Goal: Task Accomplishment & Management: Use online tool/utility

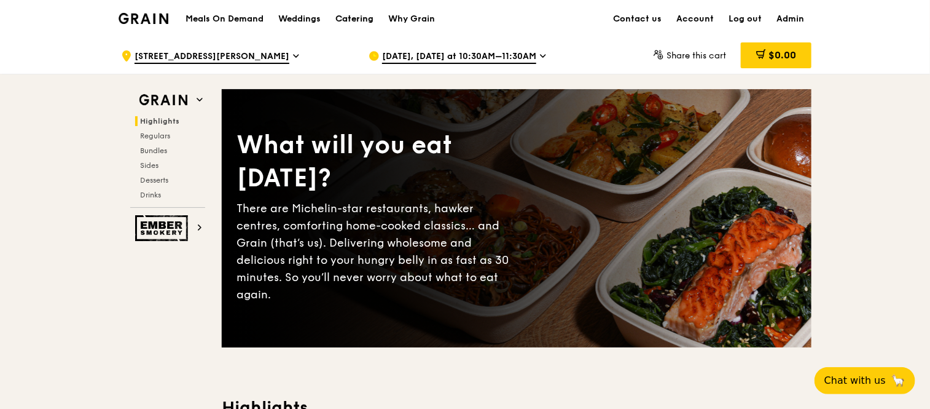
click at [347, 14] on div "Catering" at bounding box center [354, 19] width 38 height 37
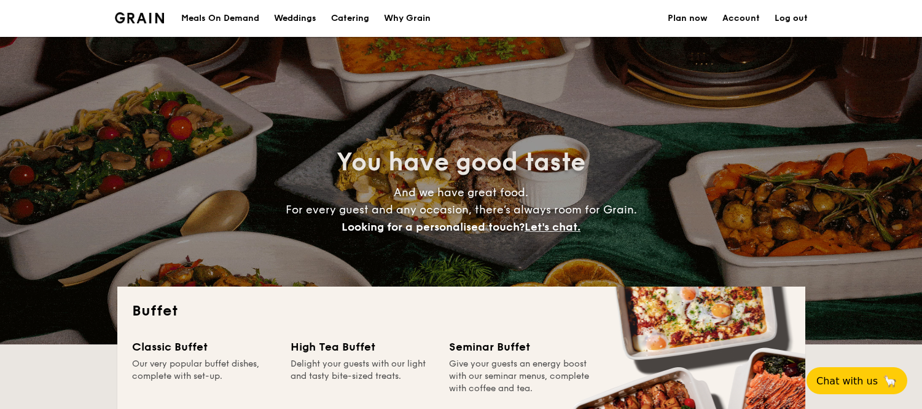
select select
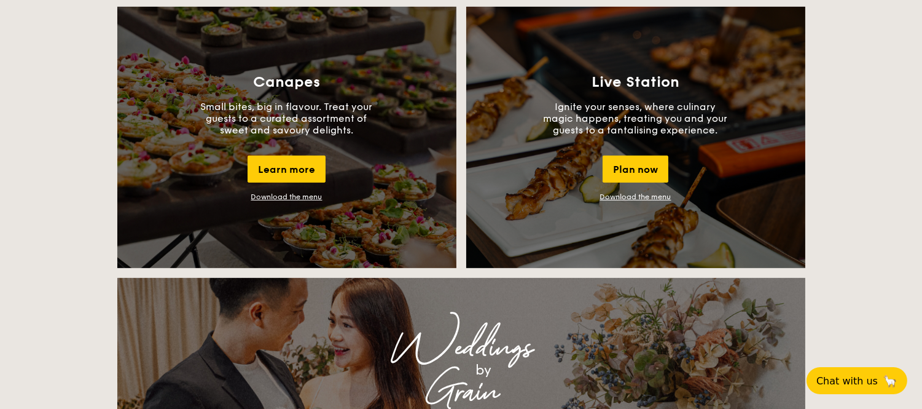
scroll to position [1092, 0]
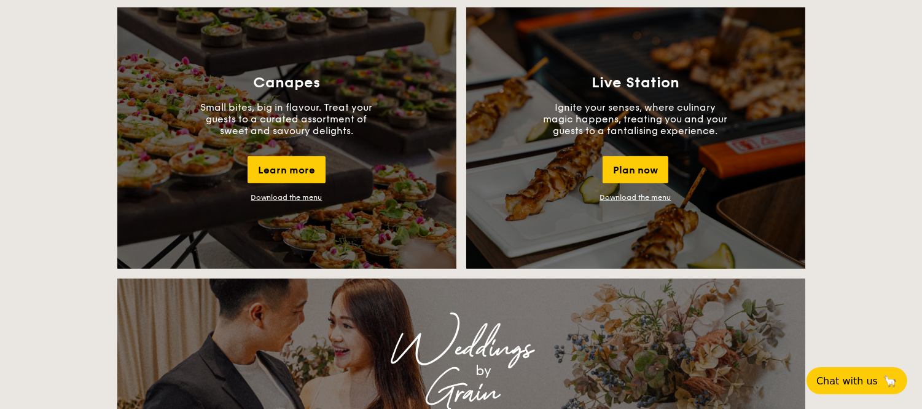
click at [281, 193] on link "Download the menu" at bounding box center [286, 197] width 71 height 9
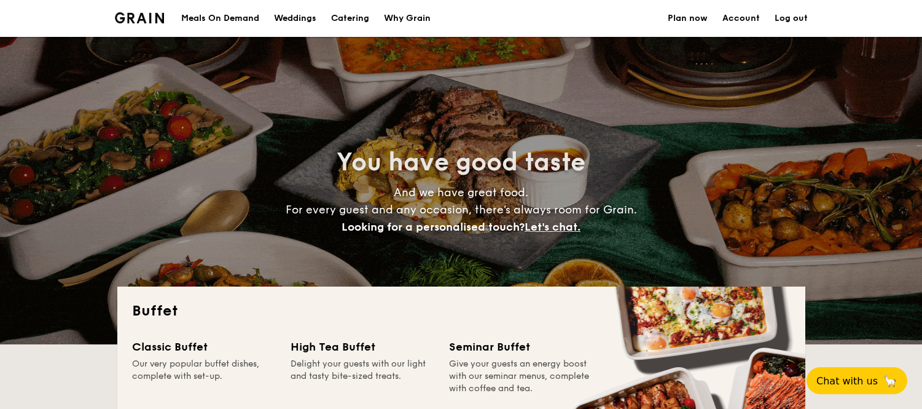
select select
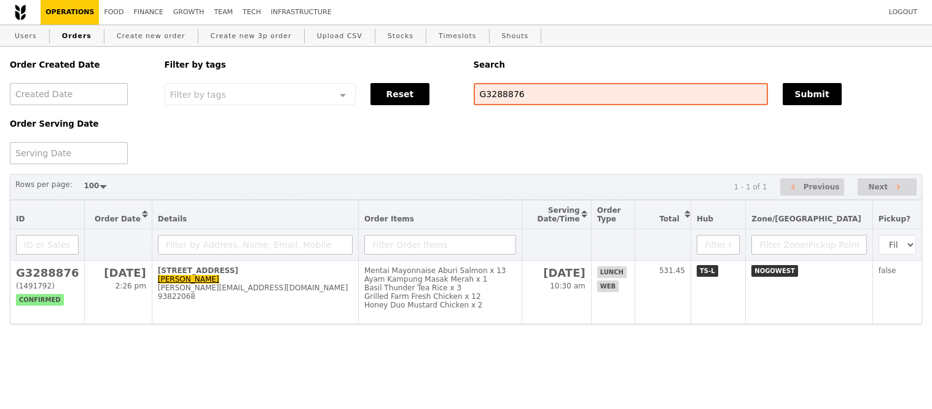
select select "100"
click at [538, 105] on input "G3288876" at bounding box center [621, 94] width 294 height 22
paste input "2888389"
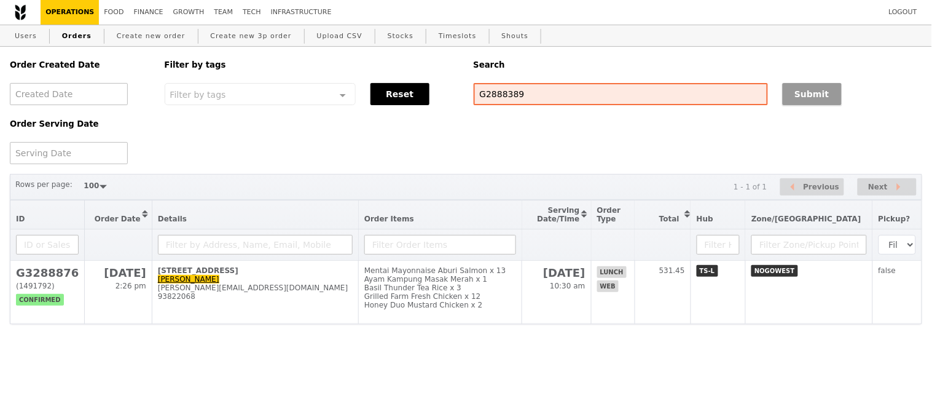
click at [796, 100] on button "Submit" at bounding box center [812, 94] width 59 height 22
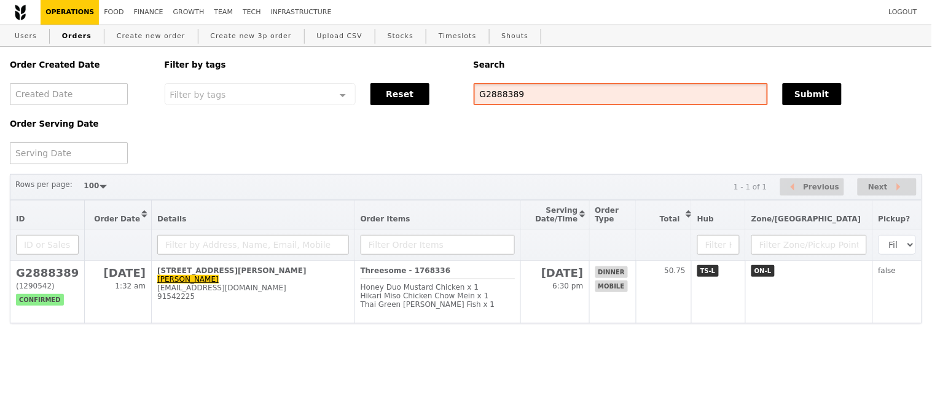
click at [511, 95] on input "G2888389" at bounding box center [621, 94] width 294 height 22
paste input "3301912"
type input "G3301912"
